Goal: Information Seeking & Learning: Learn about a topic

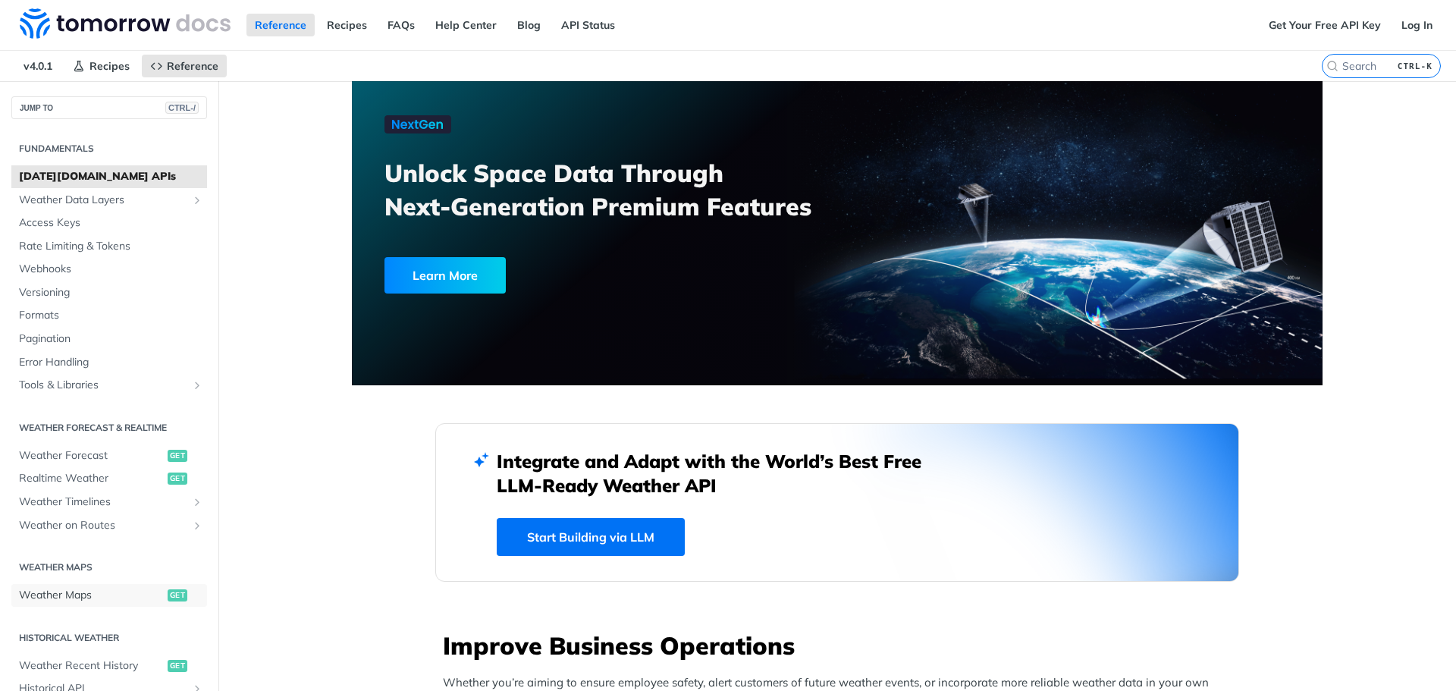
click at [57, 588] on span "Weather Maps" at bounding box center [91, 595] width 145 height 15
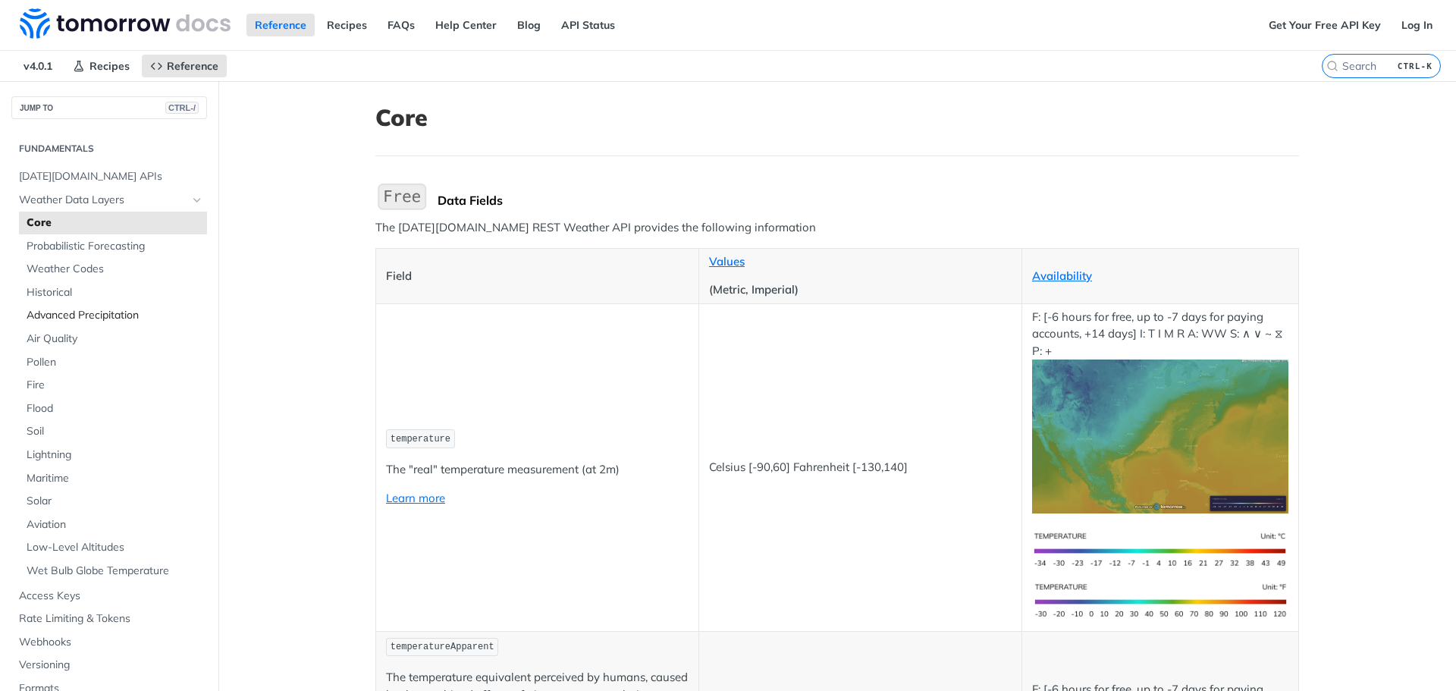
click at [104, 312] on span "Advanced Precipitation" at bounding box center [115, 315] width 177 height 15
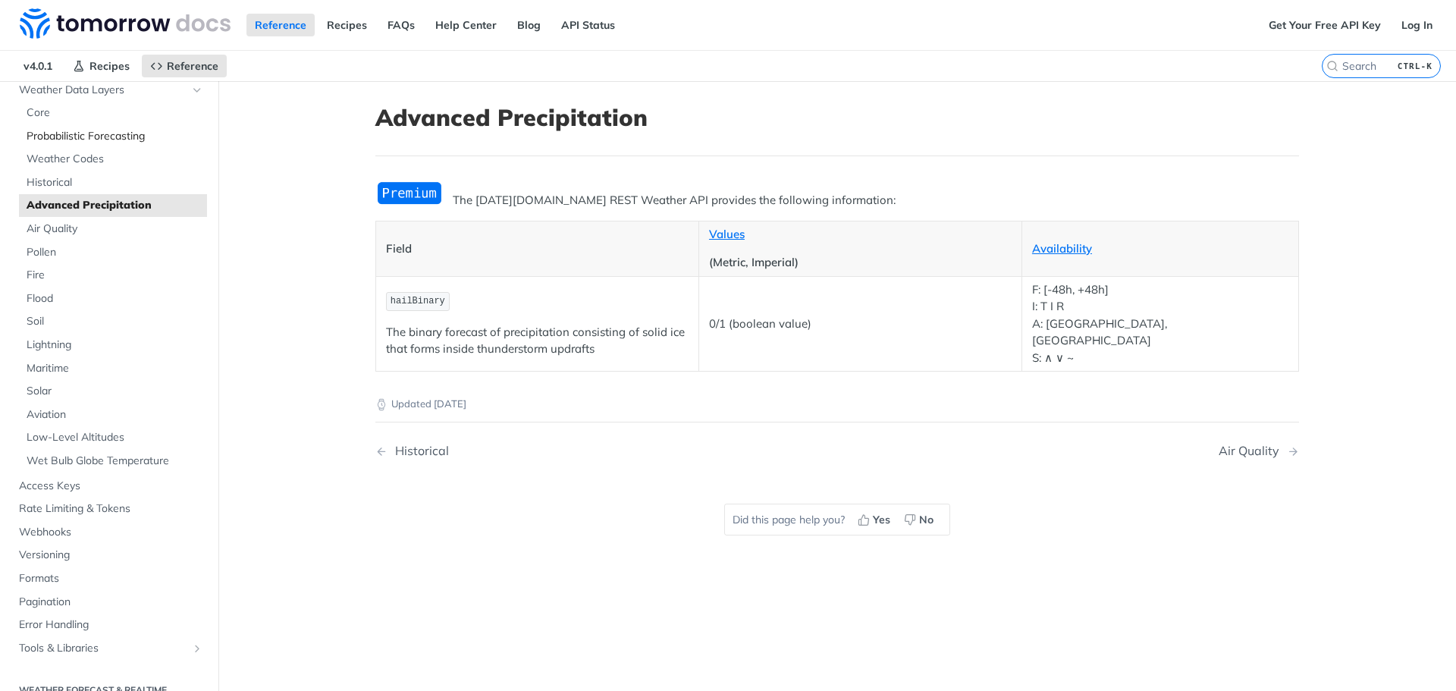
scroll to position [76, 0]
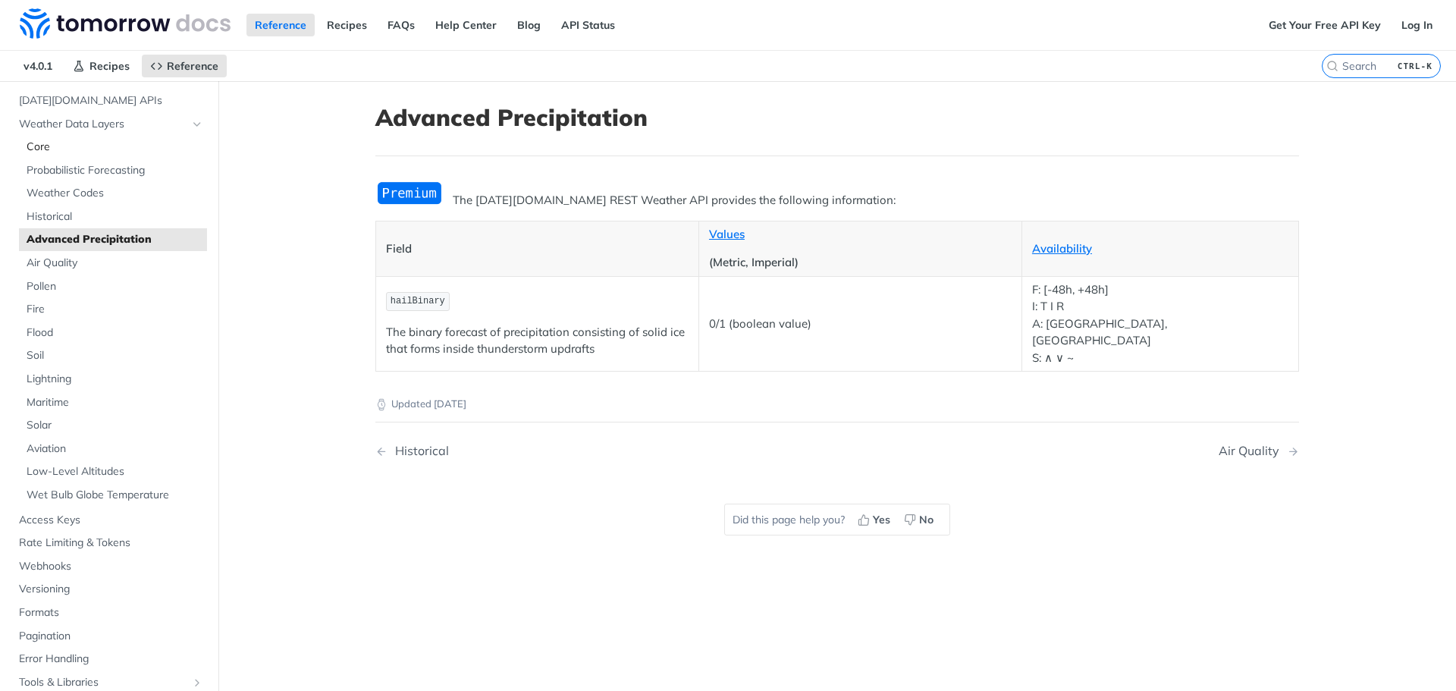
click at [44, 142] on span "Core" at bounding box center [115, 147] width 177 height 15
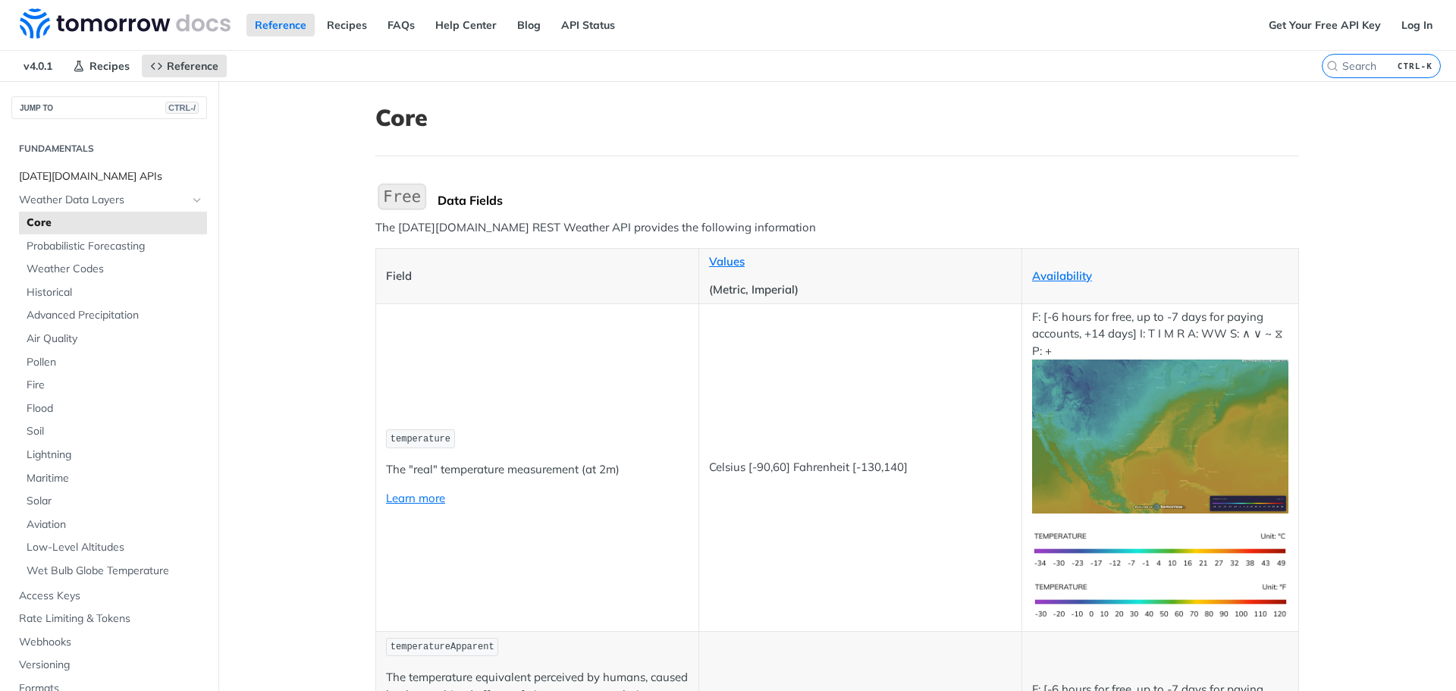
click at [66, 177] on span "[DATE][DOMAIN_NAME] APIs" at bounding box center [111, 176] width 184 height 15
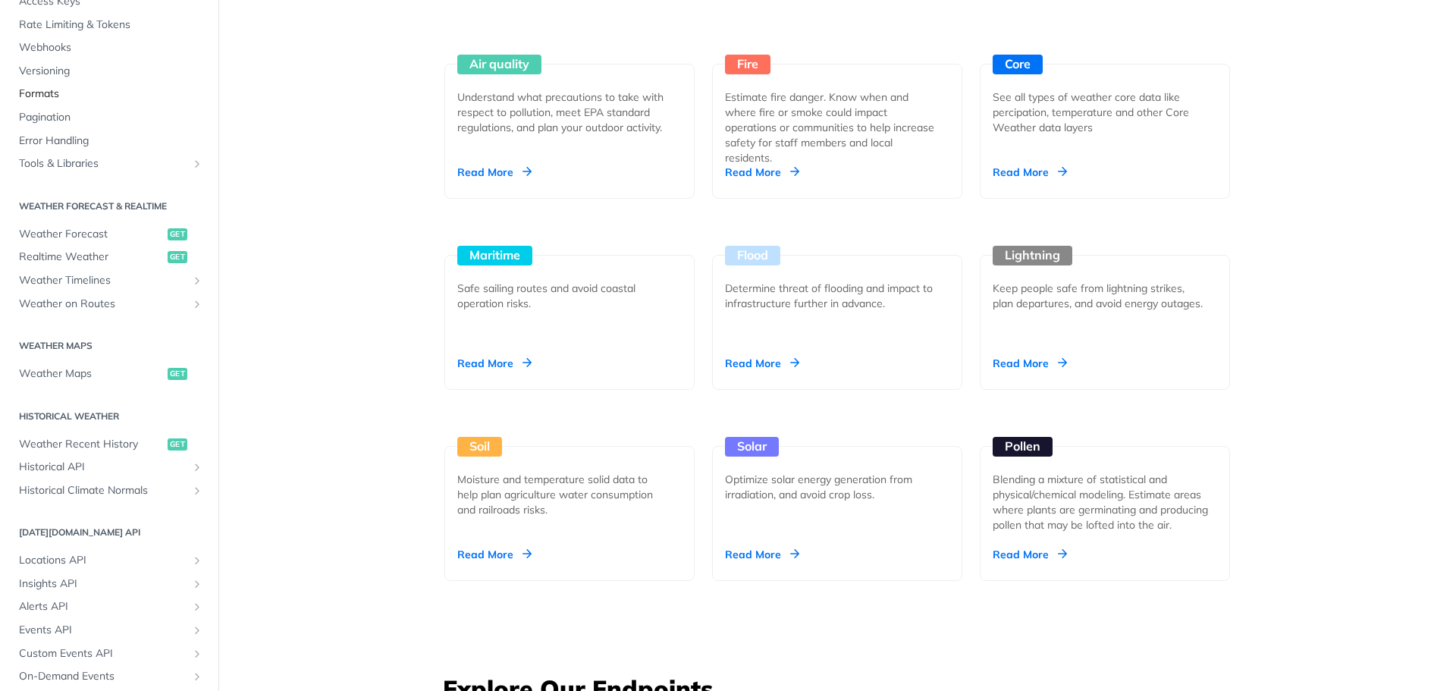
scroll to position [152, 0]
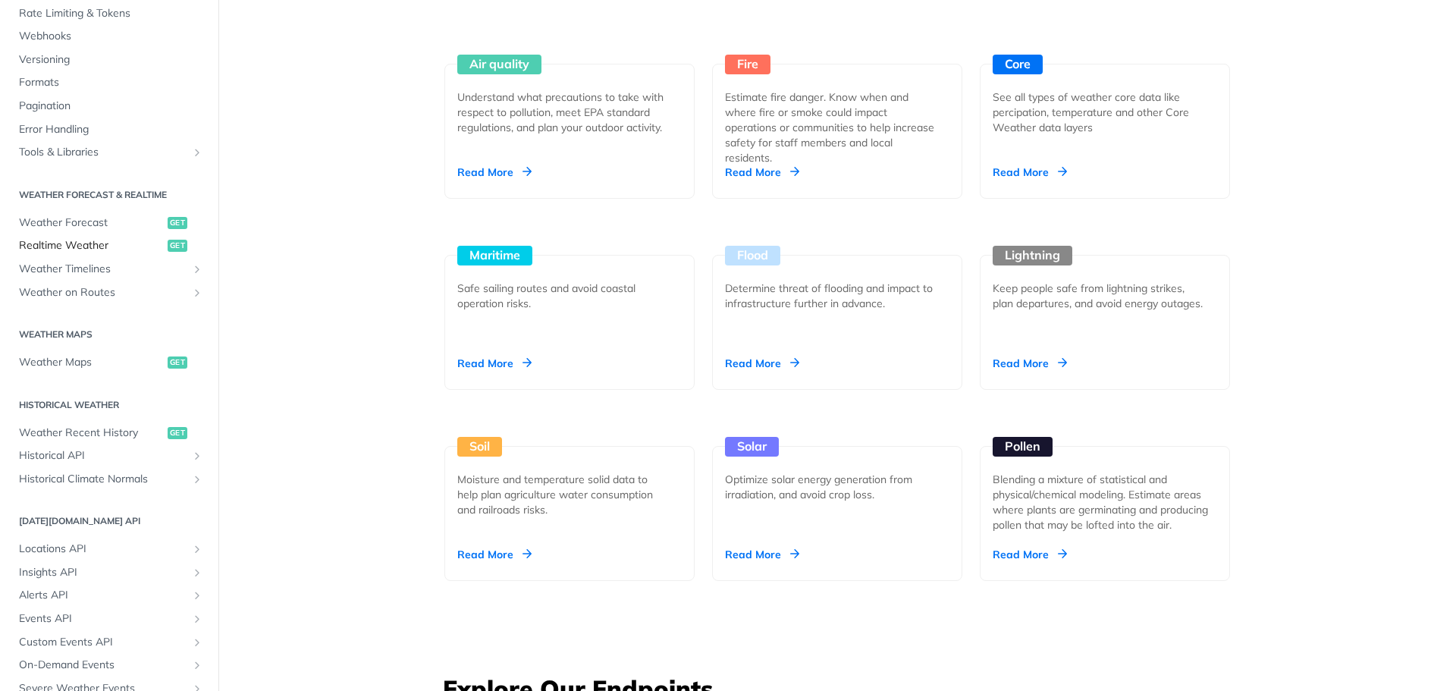
click at [89, 247] on span "Realtime Weather" at bounding box center [91, 245] width 145 height 15
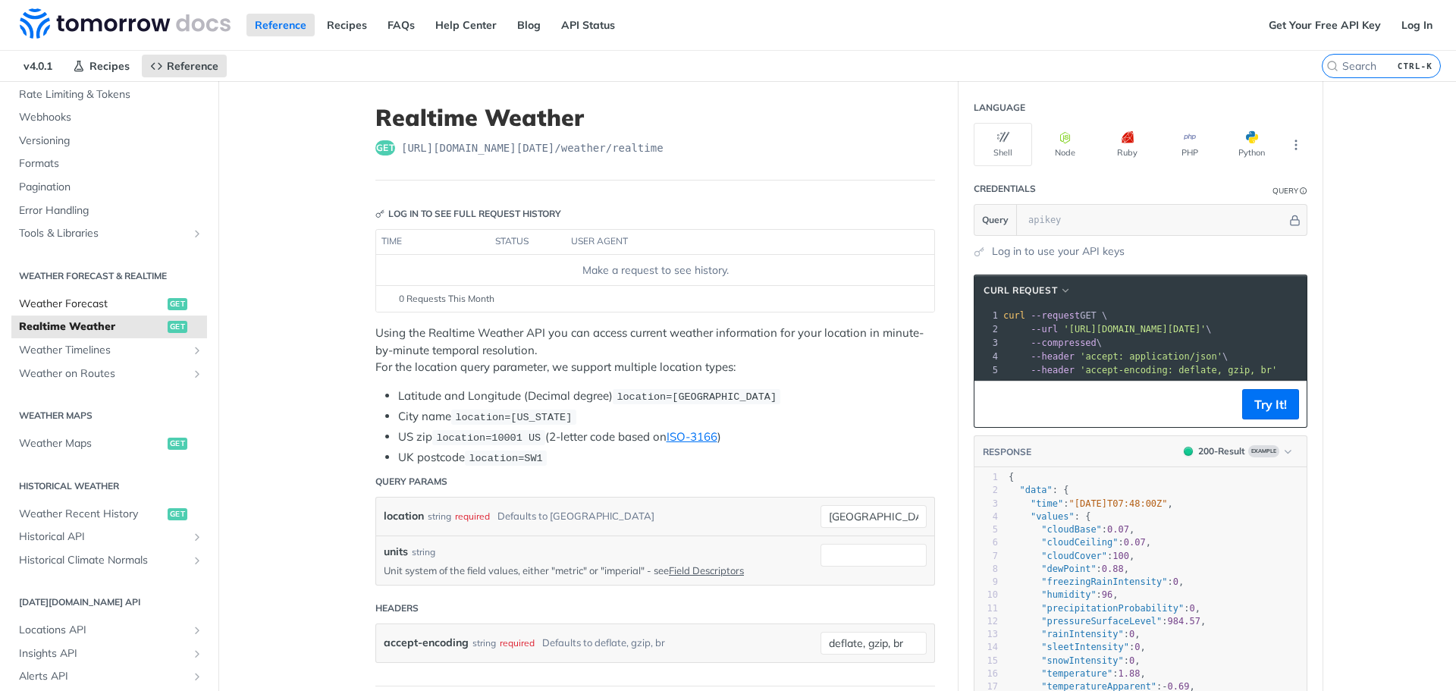
click at [80, 300] on span "Weather Forecast" at bounding box center [91, 304] width 145 height 15
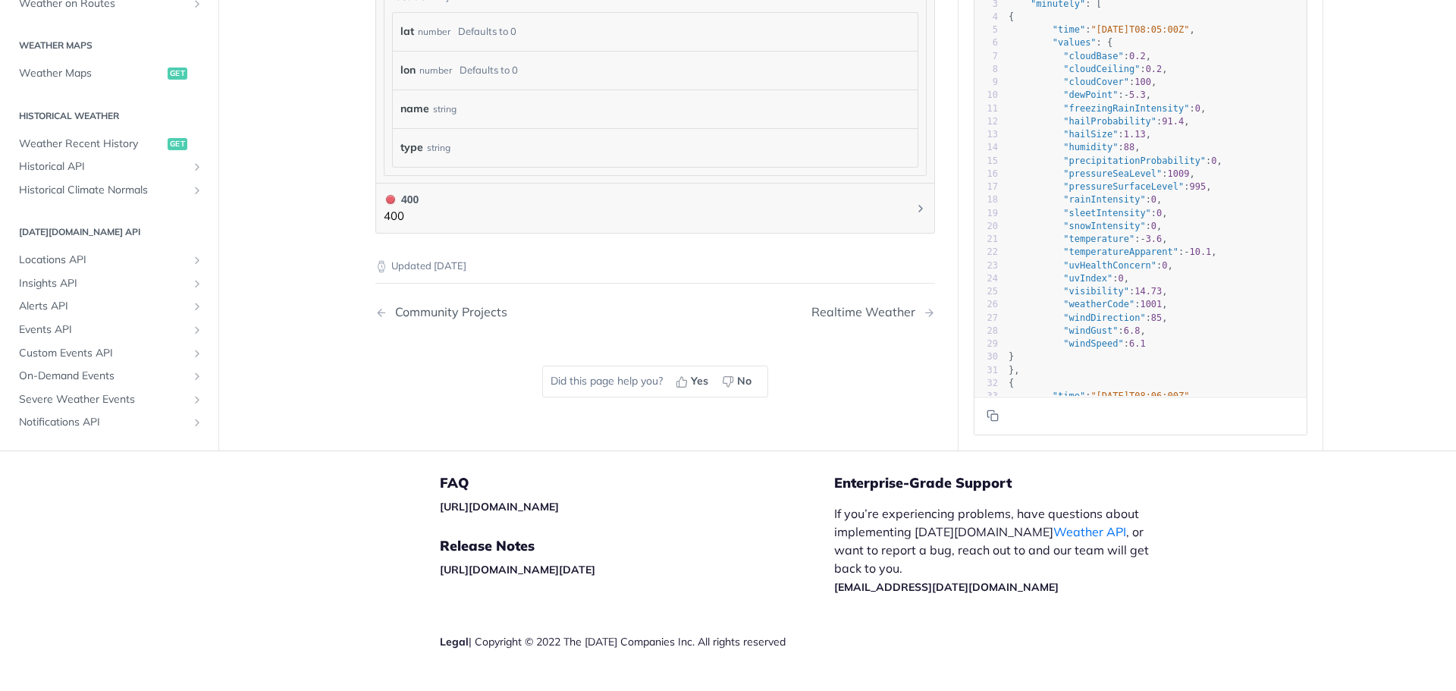
scroll to position [303, 0]
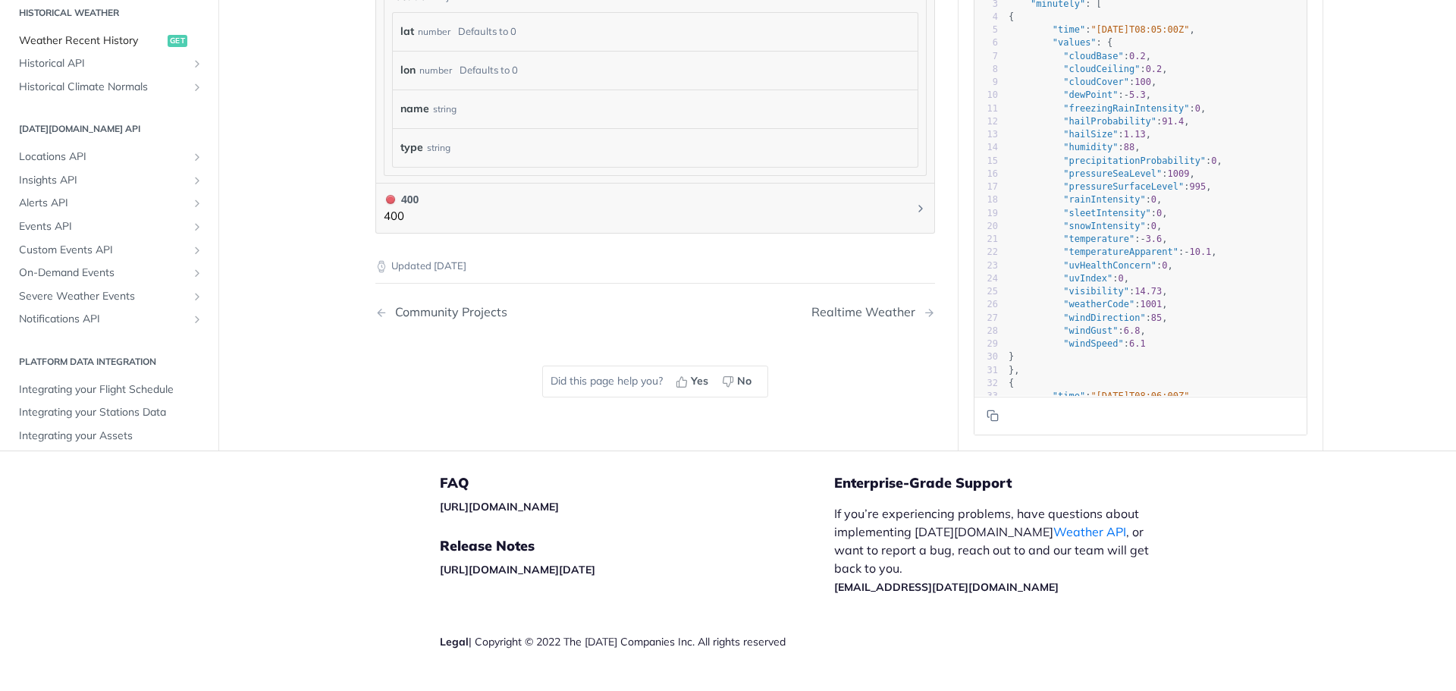
click at [80, 35] on span "Weather Recent History" at bounding box center [91, 40] width 145 height 15
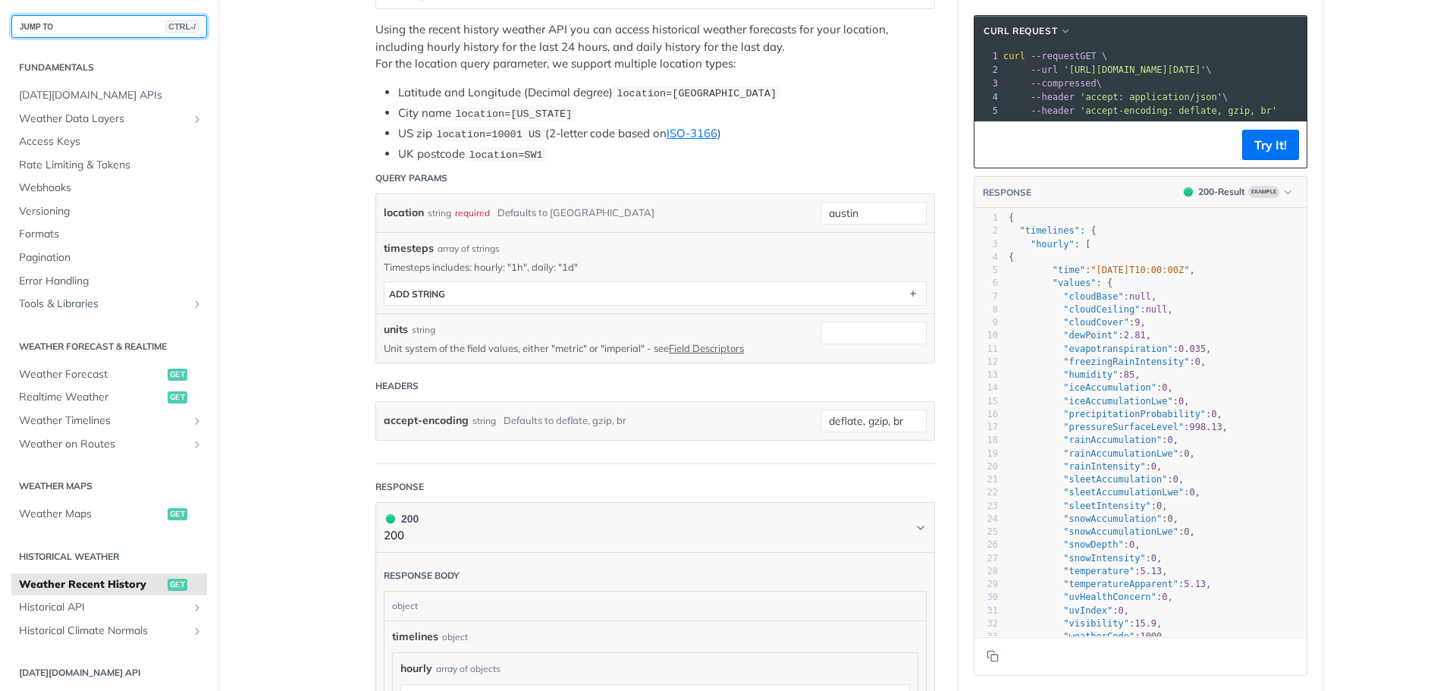
click at [75, 34] on button "JUMP TO CTRL-/" at bounding box center [109, 26] width 196 height 23
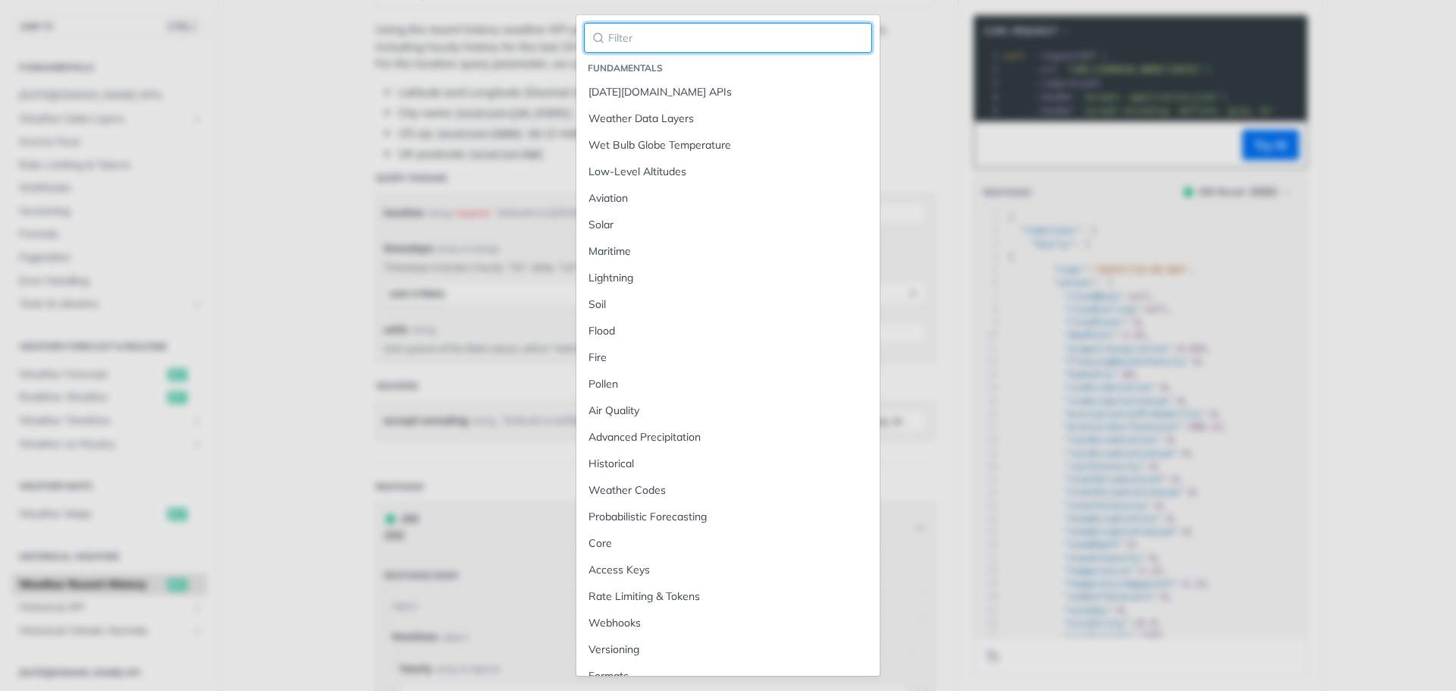
click at [664, 49] on input "search" at bounding box center [728, 38] width 288 height 30
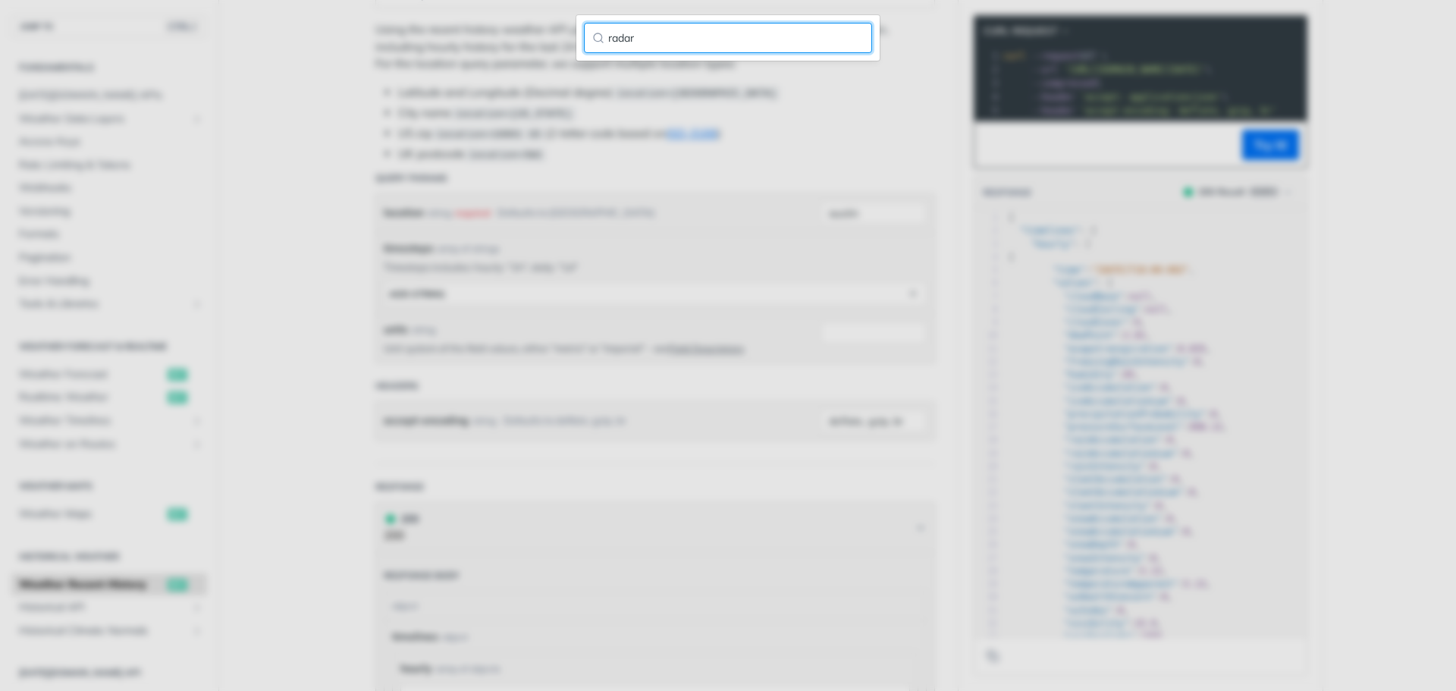
drag, startPoint x: 643, startPoint y: 33, endPoint x: 484, endPoint y: 34, distance: 159.3
click at [484, 34] on div "radar" at bounding box center [728, 345] width 1456 height 691
type input "rain"
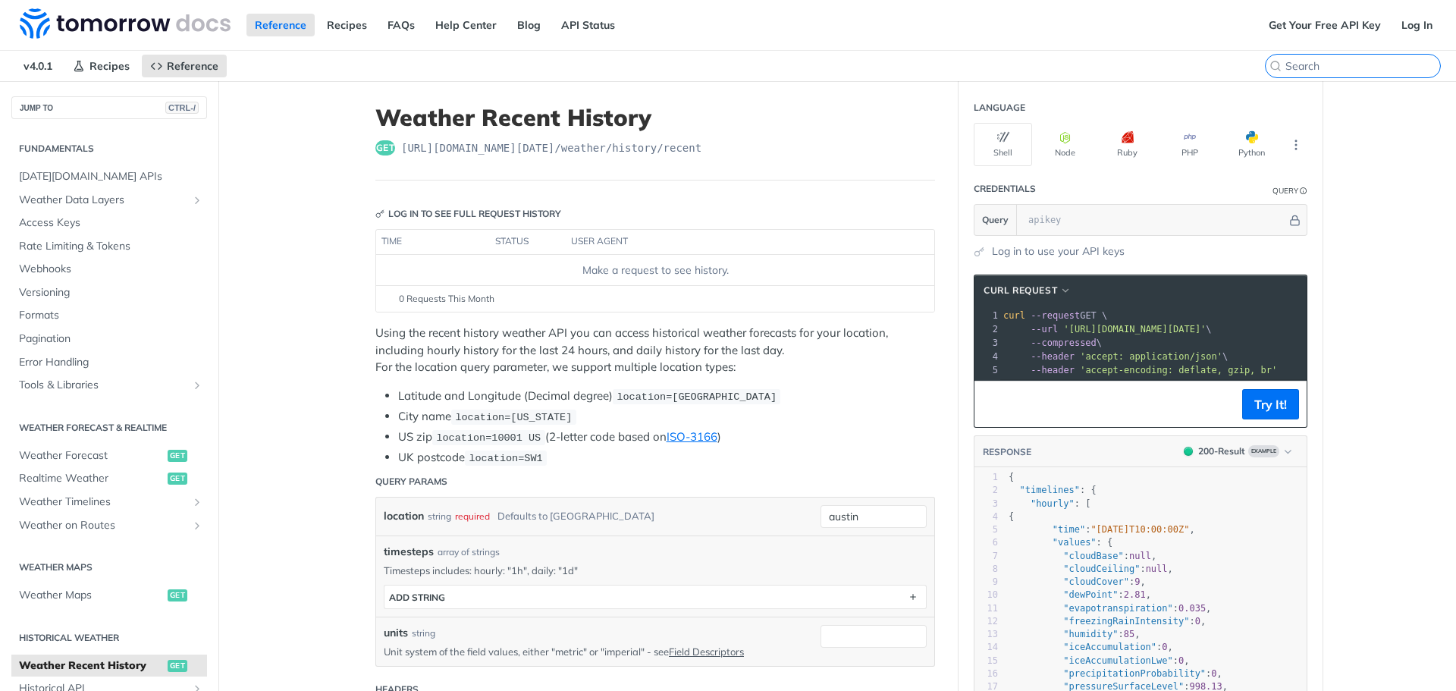
click at [1358, 64] on input "CTRL-K" at bounding box center [1363, 66] width 155 height 14
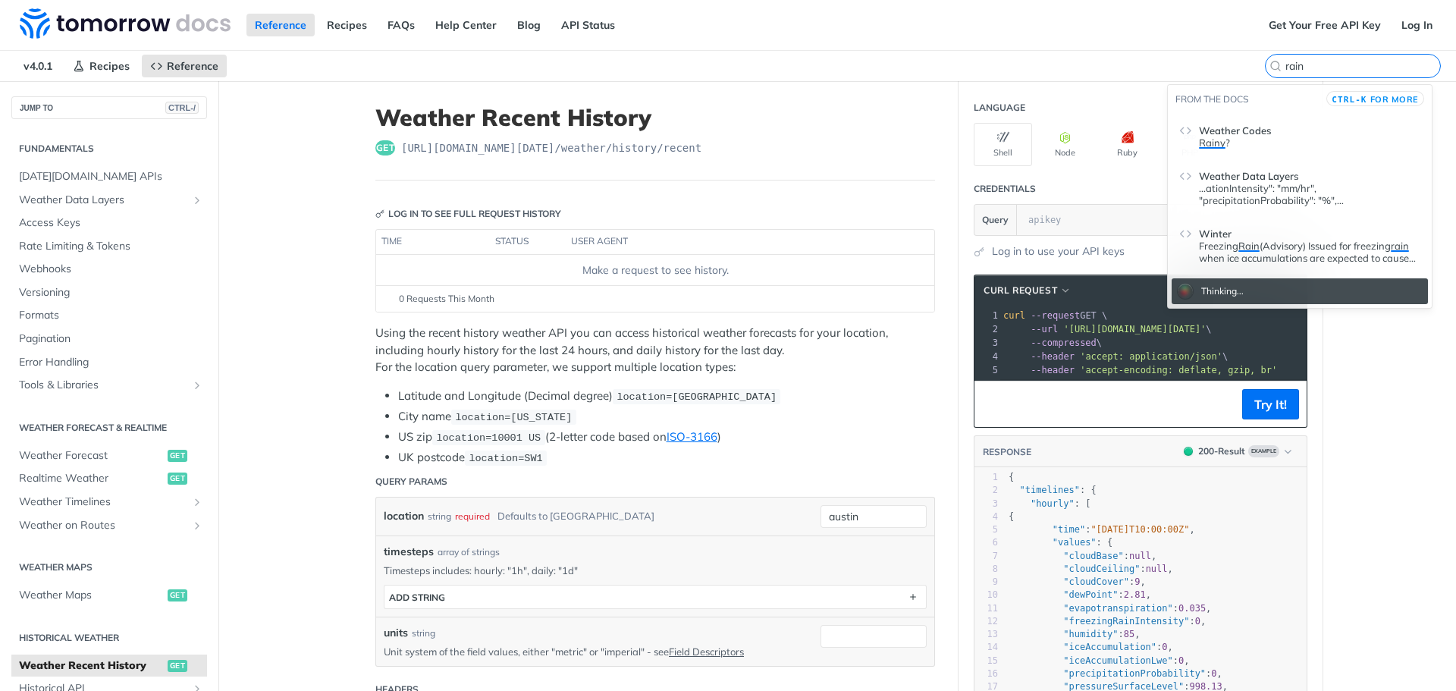
drag, startPoint x: 1063, startPoint y: 68, endPoint x: 1050, endPoint y: 68, distance: 13.7
click at [1050, 68] on div "v4.0.1 Recipes Reference Weather Recent History rain" at bounding box center [728, 66] width 1456 height 30
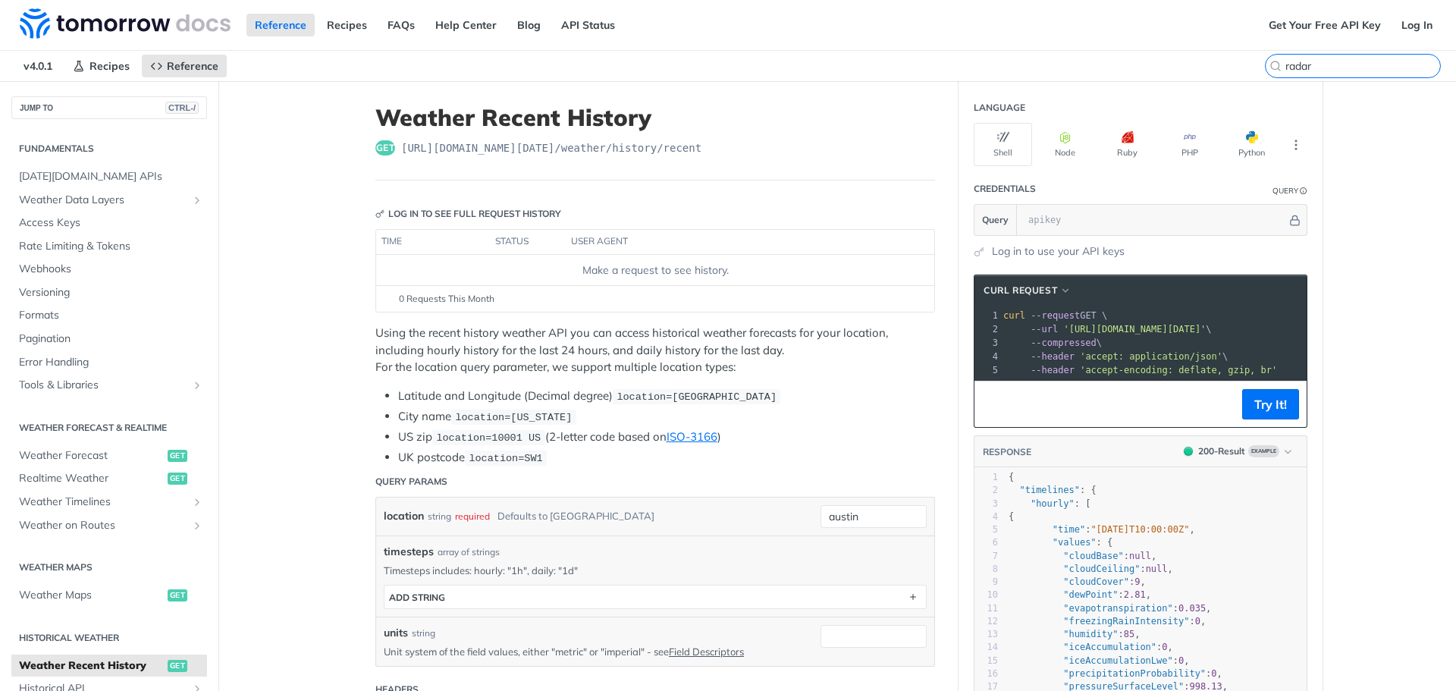
type input "radar"
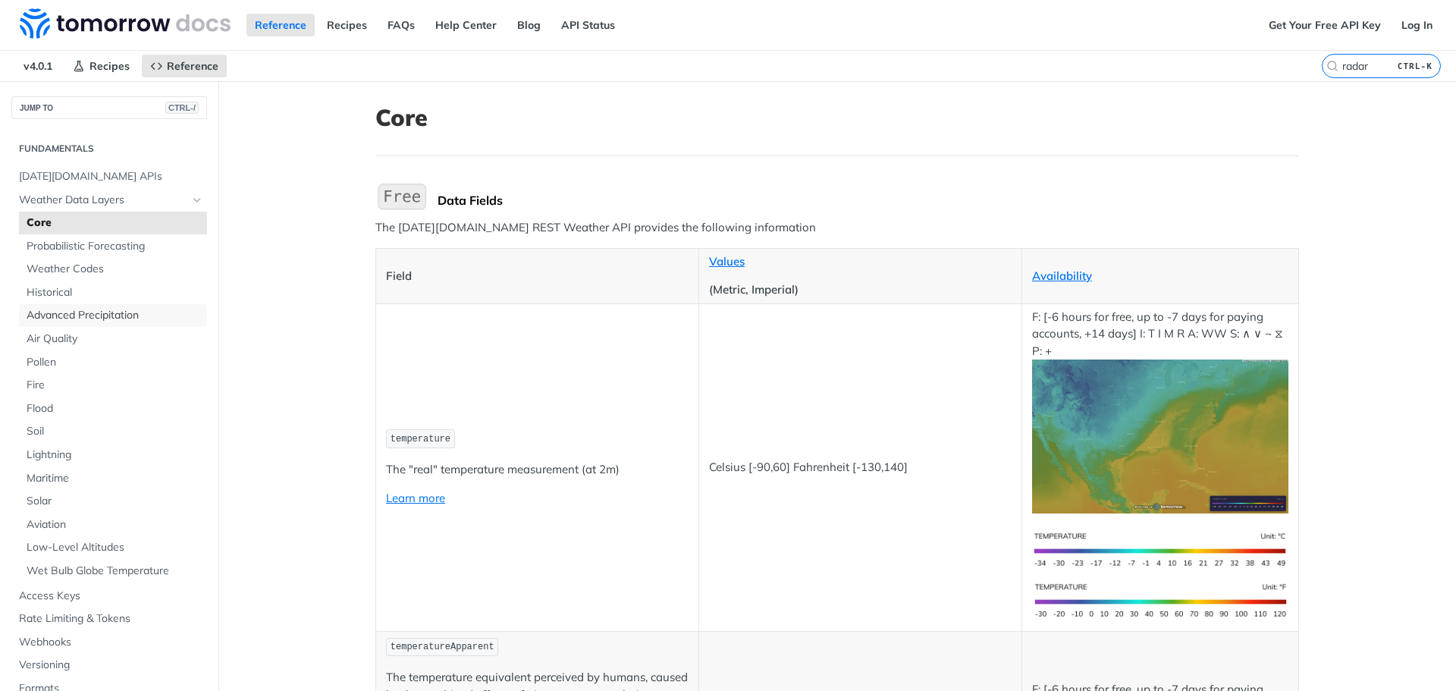
drag, startPoint x: 118, startPoint y: 318, endPoint x: 256, endPoint y: 338, distance: 139.6
click at [118, 318] on span "Advanced Precipitation" at bounding box center [115, 315] width 177 height 15
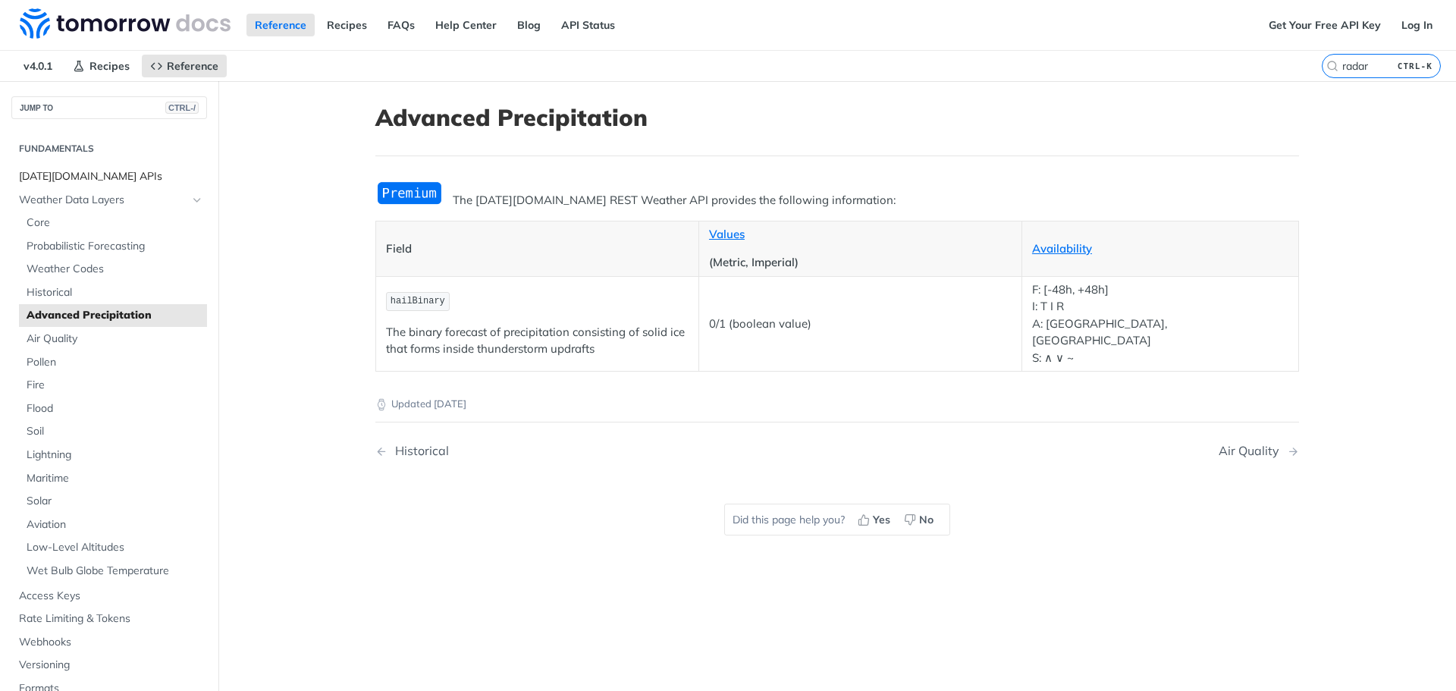
click at [64, 180] on span "[DATE][DOMAIN_NAME] APIs" at bounding box center [111, 176] width 184 height 15
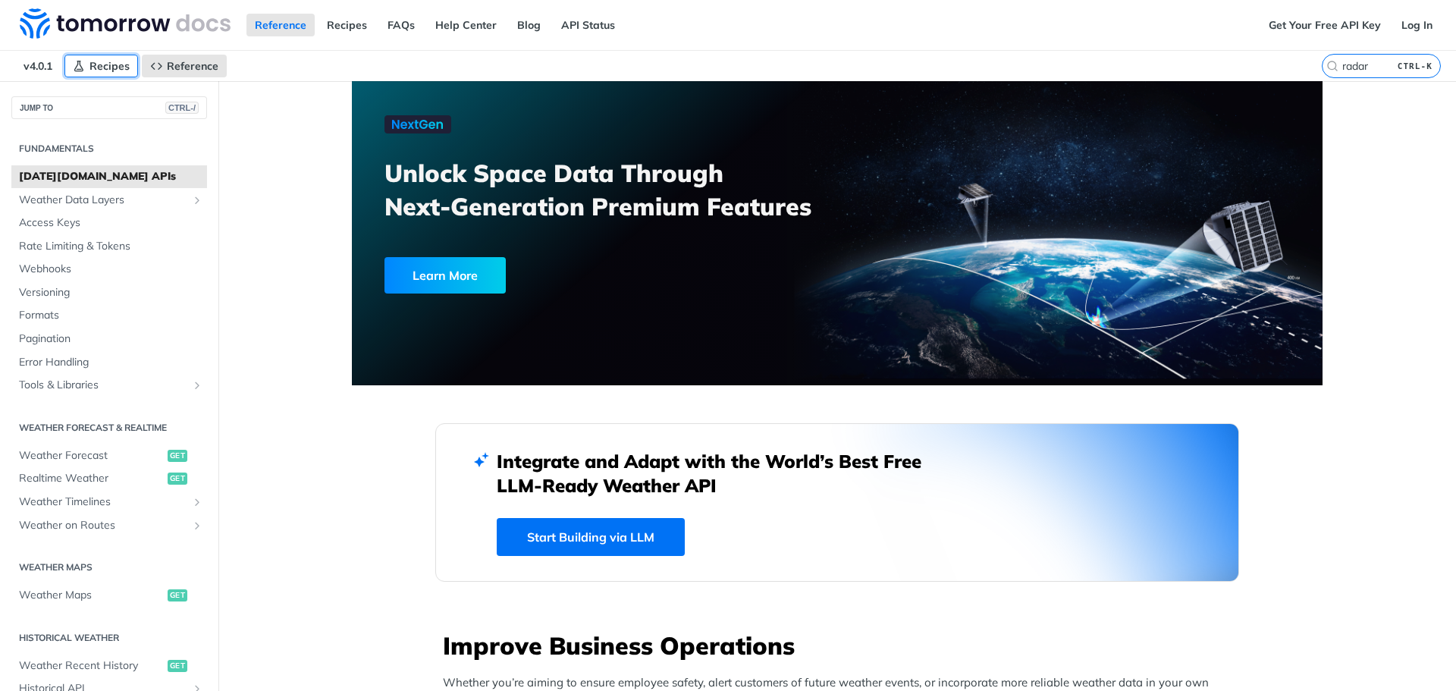
click at [117, 64] on span "Recipes" at bounding box center [109, 66] width 40 height 14
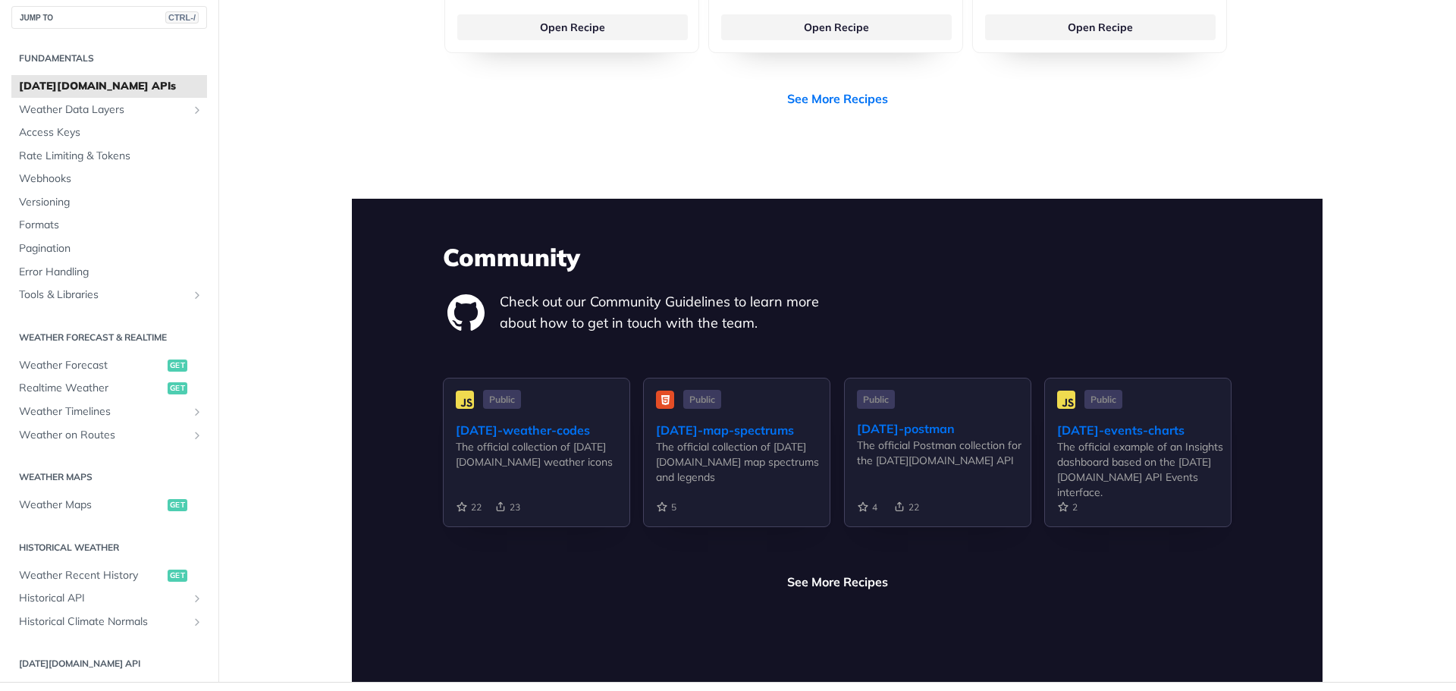
scroll to position [3597, 0]
